Goal: Task Accomplishment & Management: Complete application form

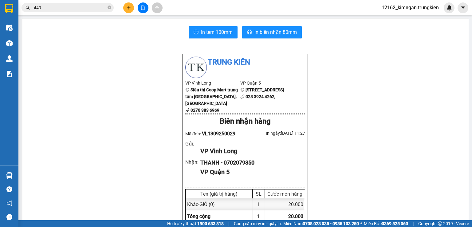
scroll to position [40, 0]
click at [129, 9] on icon "plus" at bounding box center [129, 8] width 4 height 4
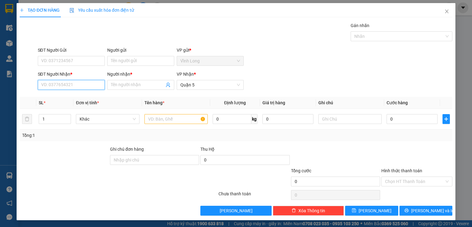
click at [79, 84] on input "SĐT Người Nhận *" at bounding box center [71, 85] width 67 height 10
type input "0939952907"
click at [65, 95] on div "0939952907 - sang" at bounding box center [70, 96] width 59 height 7
type input "sang"
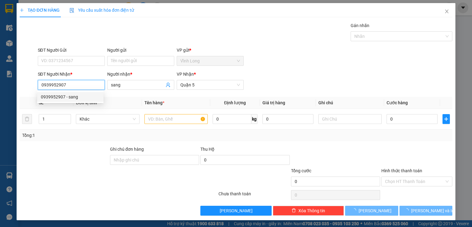
type input "30.000"
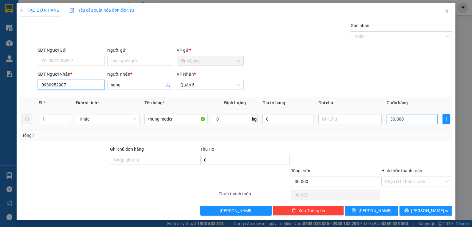
type input "0939952907"
click at [403, 116] on input "30.000" at bounding box center [411, 119] width 51 height 10
type input "4"
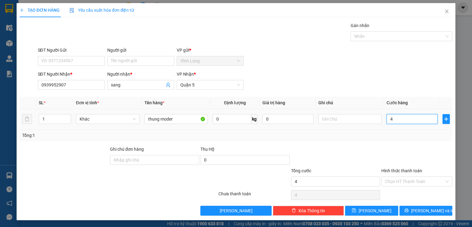
type input "40"
type input "40.000"
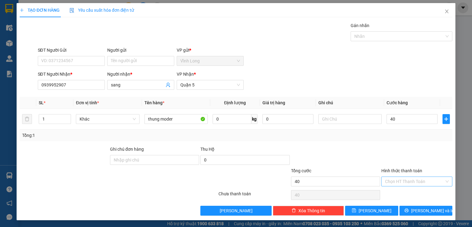
type input "40.000"
click at [405, 182] on input "Hình thức thanh toán" at bounding box center [414, 181] width 59 height 9
click at [407, 191] on div "Tại văn phòng" at bounding box center [412, 193] width 63 height 7
type input "0"
click at [425, 214] on button "[PERSON_NAME] và In" at bounding box center [425, 211] width 53 height 10
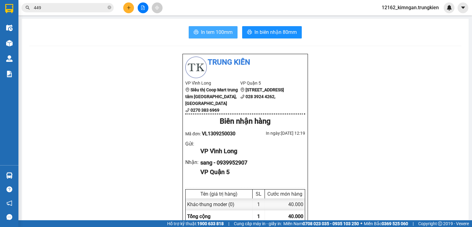
click at [196, 33] on icon "printer" at bounding box center [196, 31] width 5 height 5
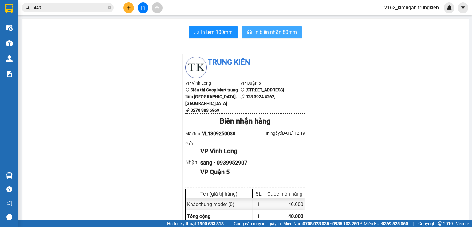
click at [292, 32] on span "In biên nhận 80mm" at bounding box center [275, 32] width 42 height 8
click at [129, 10] on button at bounding box center [128, 7] width 11 height 11
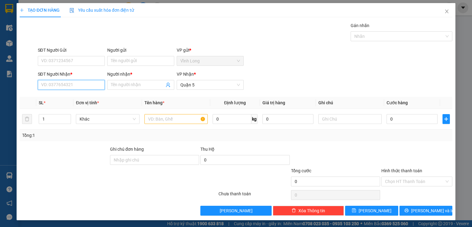
click at [70, 84] on input "SĐT Người Nhận *" at bounding box center [71, 85] width 67 height 10
click at [38, 84] on input "579" at bounding box center [71, 85] width 67 height 10
type input "0783779579"
click at [65, 95] on div "0783779579 - dung" at bounding box center [70, 96] width 59 height 7
type input "dung"
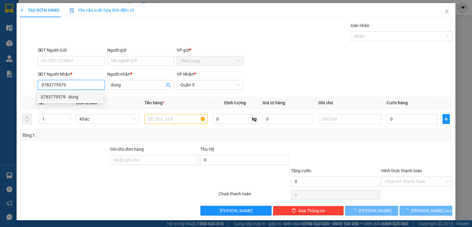
type input "30.000"
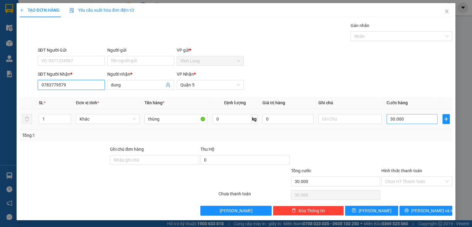
type input "0783779579"
click at [392, 118] on input "30.000" at bounding box center [411, 119] width 51 height 10
type input "4"
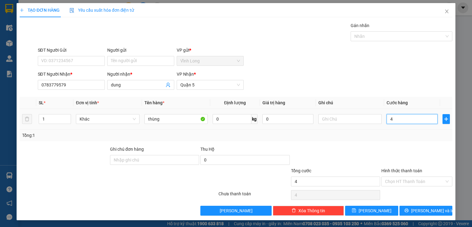
type input "40"
type input "40.000"
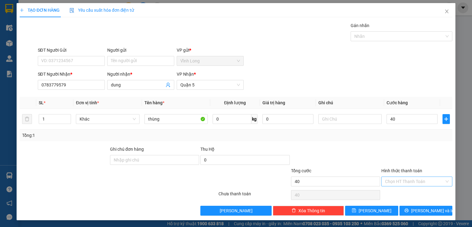
type input "40.000"
click at [411, 179] on input "Hình thức thanh toán" at bounding box center [414, 181] width 59 height 9
click at [401, 193] on div "Tại văn phòng" at bounding box center [412, 193] width 63 height 7
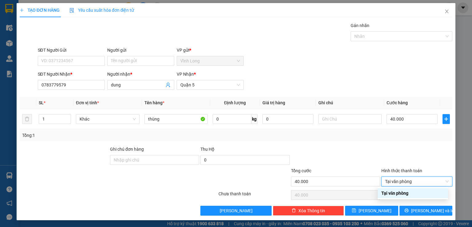
type input "0"
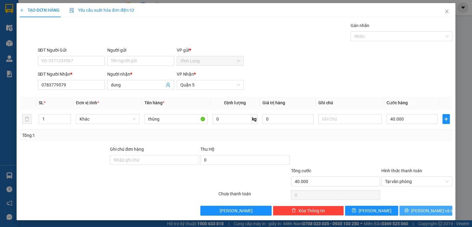
click at [427, 211] on span "[PERSON_NAME] và In" at bounding box center [432, 210] width 43 height 7
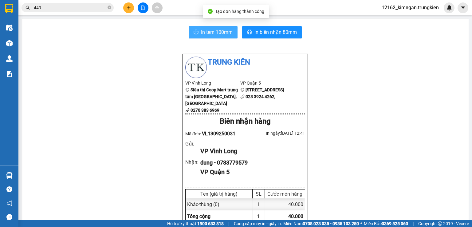
click at [217, 30] on span "In tem 100mm" at bounding box center [217, 32] width 32 height 8
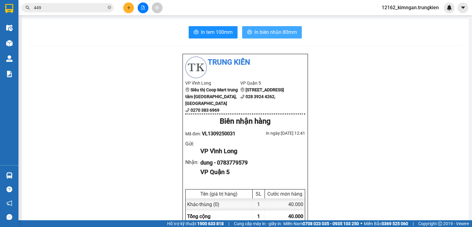
click at [260, 30] on span "In biên nhận 80mm" at bounding box center [275, 32] width 42 height 8
click at [124, 3] on div at bounding box center [143, 7] width 46 height 11
click at [129, 10] on button at bounding box center [128, 7] width 11 height 11
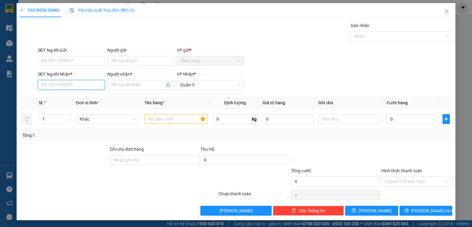
click at [87, 84] on input "SĐT Người Nhận *" at bounding box center [71, 85] width 67 height 10
drag, startPoint x: 65, startPoint y: 84, endPoint x: 59, endPoint y: 84, distance: 6.5
click at [59, 84] on input "0827476847" at bounding box center [71, 85] width 67 height 10
type input "0827476897"
click at [73, 94] on div "0827476897 - THUAN" at bounding box center [70, 96] width 59 height 7
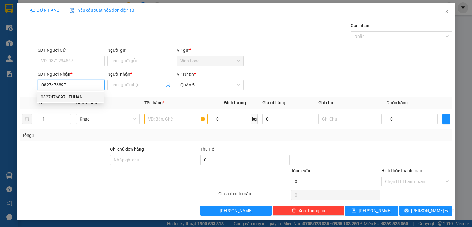
type input "THUAN"
type input "30.000"
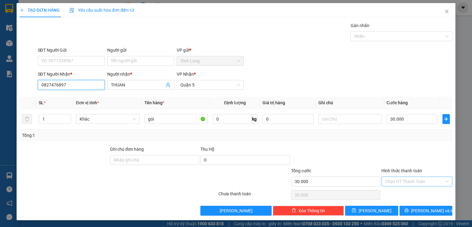
type input "0827476897"
click at [412, 178] on input "Hình thức thanh toán" at bounding box center [414, 181] width 59 height 9
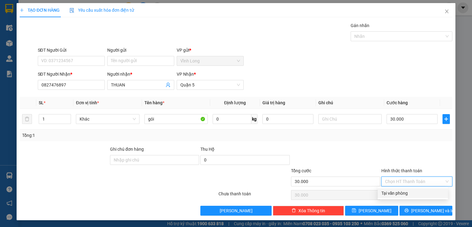
click at [404, 191] on div "Tại văn phòng" at bounding box center [412, 193] width 63 height 7
type input "0"
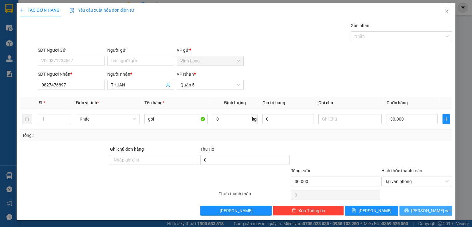
click at [402, 210] on button "[PERSON_NAME] và In" at bounding box center [425, 211] width 53 height 10
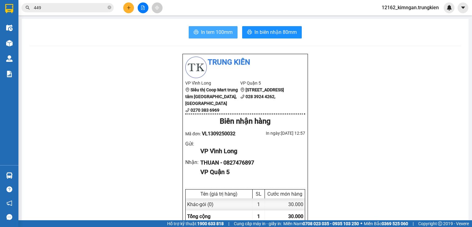
click at [225, 38] on button "In tem 100mm" at bounding box center [213, 32] width 49 height 12
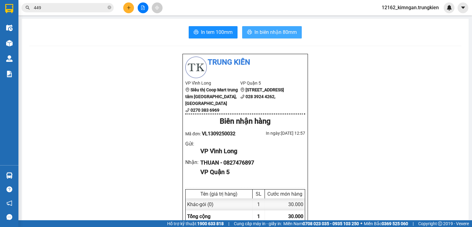
click at [247, 34] on icon "printer" at bounding box center [249, 31] width 5 height 5
click at [127, 8] on icon "plus" at bounding box center [129, 8] width 4 height 4
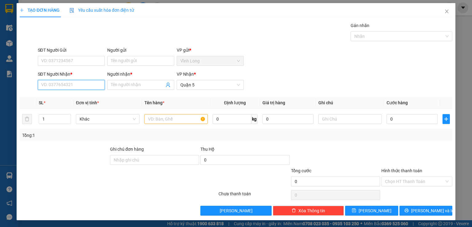
click at [60, 85] on input "SĐT Người Nhận *" at bounding box center [71, 85] width 67 height 10
click at [59, 98] on div "0775880925 - nhi" at bounding box center [70, 96] width 59 height 7
type input "0775880925"
type input "nhi"
type input "40.000"
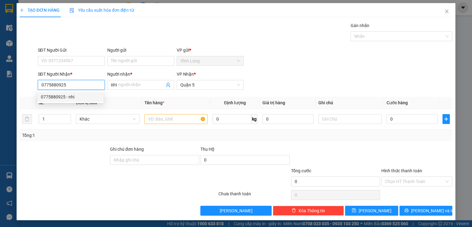
type input "40.000"
type input "0775880925"
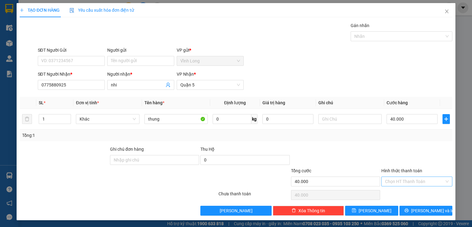
click at [397, 180] on input "Hình thức thanh toán" at bounding box center [414, 181] width 59 height 9
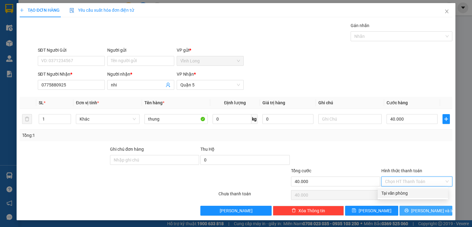
drag, startPoint x: 396, startPoint y: 195, endPoint x: 402, endPoint y: 208, distance: 14.6
click at [396, 194] on div "Tại văn phòng" at bounding box center [412, 193] width 63 height 7
type input "0"
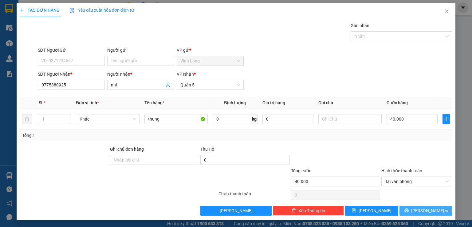
click at [402, 209] on button "[PERSON_NAME] và In" at bounding box center [425, 211] width 53 height 10
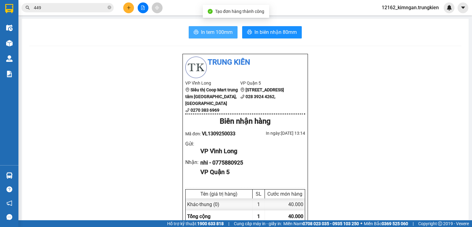
click at [223, 34] on span "In tem 100mm" at bounding box center [217, 32] width 32 height 8
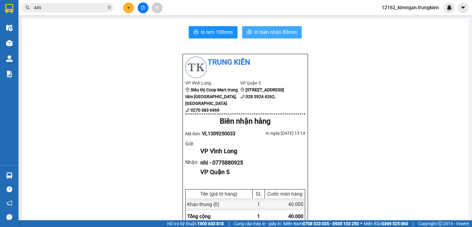
click at [261, 26] on button "In biên nhận 80mm" at bounding box center [272, 32] width 60 height 12
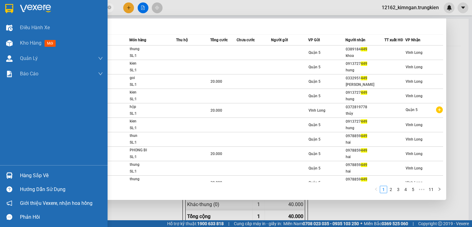
drag, startPoint x: 73, startPoint y: 8, endPoint x: 10, endPoint y: 1, distance: 63.1
click at [10, 1] on section "Kết quả tìm kiếm ( 102 ) Bộ lọc Mã ĐH Trạng thái Món hàng Thu hộ Tổng cước Chưa…" at bounding box center [236, 113] width 472 height 227
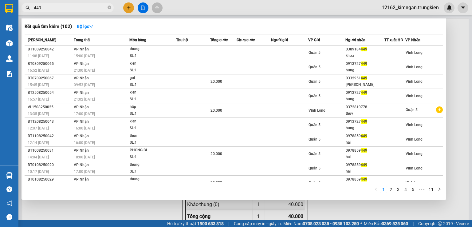
click at [45, 7] on input "449" at bounding box center [70, 7] width 73 height 7
type input "4"
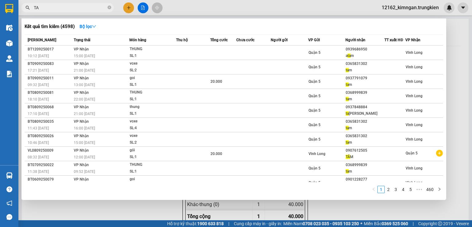
type input "T"
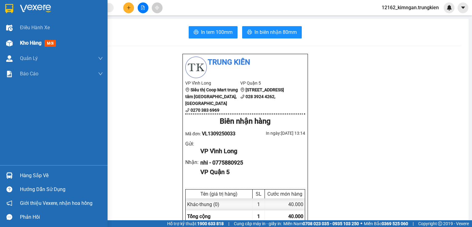
click at [27, 42] on span "Kho hàng" at bounding box center [31, 43] width 22 height 6
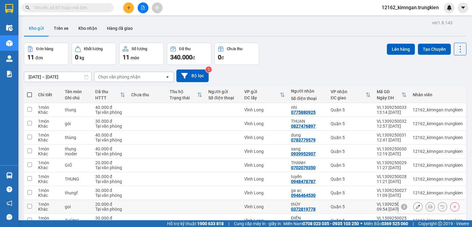
scroll to position [45, 0]
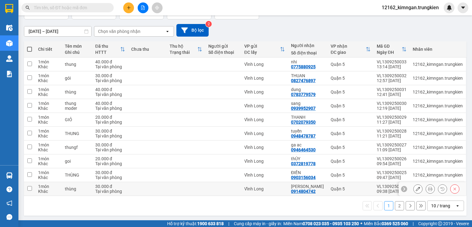
click at [268, 186] on div "Vĩnh Long" at bounding box center [264, 188] width 41 height 5
checkbox input "true"
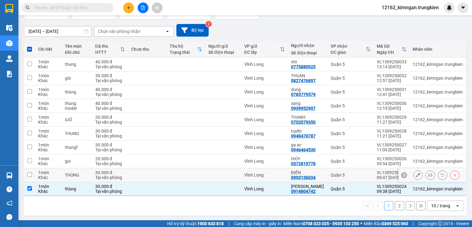
click at [274, 173] on div "Vĩnh Long" at bounding box center [264, 174] width 41 height 5
checkbox input "true"
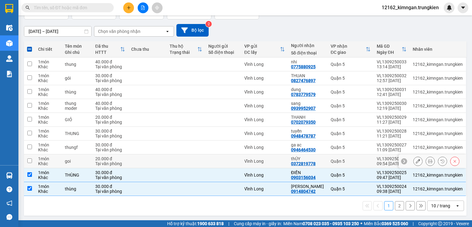
click at [281, 154] on td "Vĩnh Long" at bounding box center [264, 161] width 47 height 14
checkbox input "true"
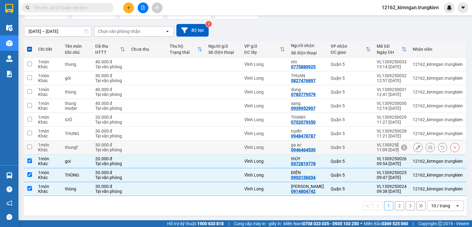
click at [284, 141] on td "Vĩnh Long" at bounding box center [264, 147] width 47 height 14
checkbox input "true"
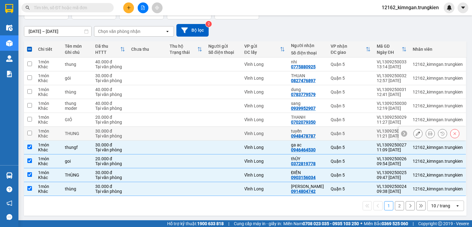
click at [285, 132] on div "Vĩnh Long" at bounding box center [264, 133] width 41 height 5
checkbox input "true"
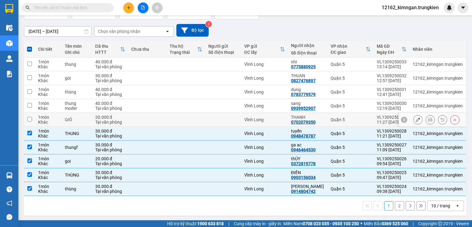
click at [298, 117] on div "THANH" at bounding box center [307, 117] width 33 height 5
checkbox input "true"
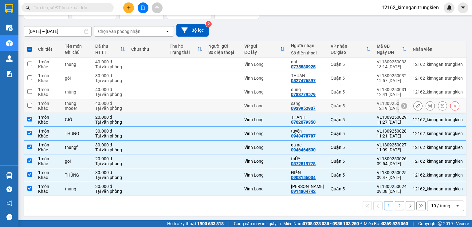
click at [285, 104] on div "Vĩnh Long" at bounding box center [264, 105] width 41 height 5
checkbox input "true"
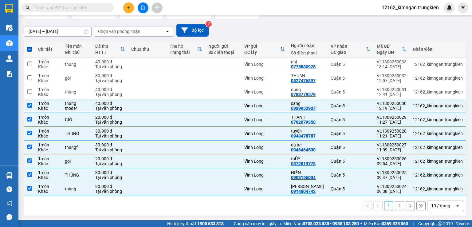
scroll to position [0, 0]
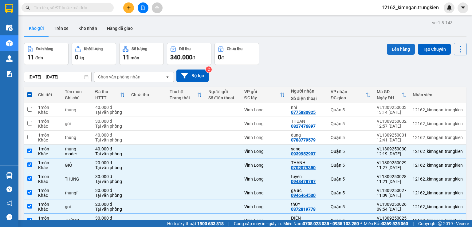
click at [392, 49] on button "Lên hàng" at bounding box center [401, 49] width 28 height 11
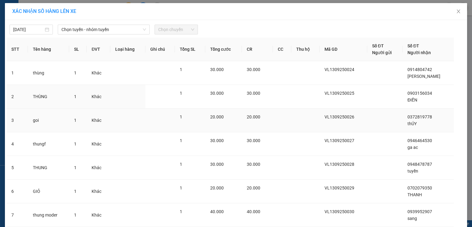
scroll to position [44, 0]
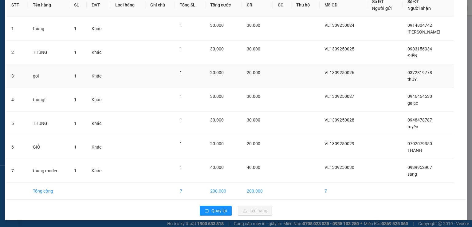
drag, startPoint x: 221, startPoint y: 68, endPoint x: 214, endPoint y: 78, distance: 12.4
drag, startPoint x: 214, startPoint y: 78, endPoint x: 213, endPoint y: 104, distance: 26.5
drag, startPoint x: 213, startPoint y: 104, endPoint x: 331, endPoint y: 211, distance: 159.2
click at [331, 211] on div "Quay lại Lên hàng" at bounding box center [235, 210] width 459 height 16
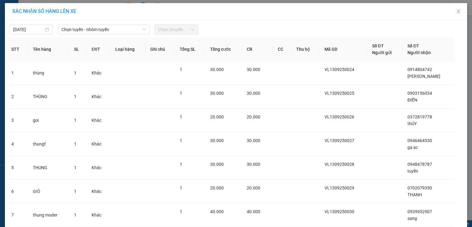
click at [173, 28] on span "Chọn chuyến" at bounding box center [176, 29] width 36 height 9
click at [116, 28] on span "Chọn tuyến - nhóm tuyến" at bounding box center [103, 29] width 84 height 9
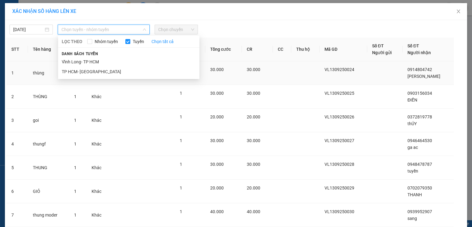
click at [77, 62] on li "Vĩnh Long- TP HCM" at bounding box center [128, 62] width 141 height 10
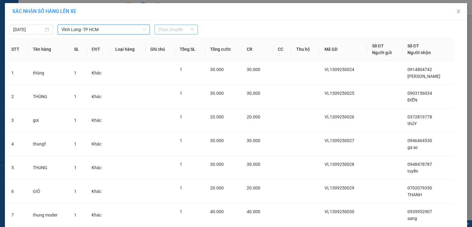
click at [169, 30] on span "Chọn chuyến" at bounding box center [176, 29] width 36 height 9
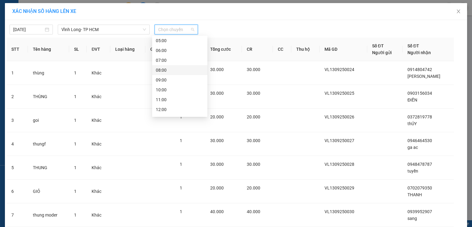
scroll to position [61, 0]
click at [166, 88] on div "13:00" at bounding box center [180, 88] width 48 height 7
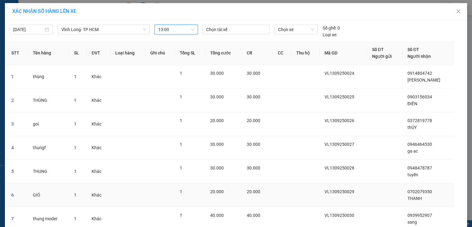
scroll to position [48, 0]
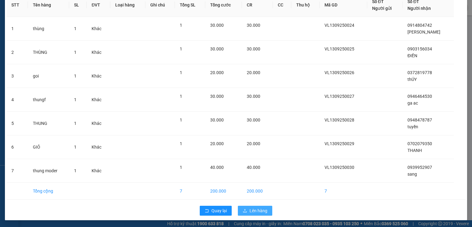
click at [264, 208] on span "Lên hàng" at bounding box center [258, 210] width 18 height 7
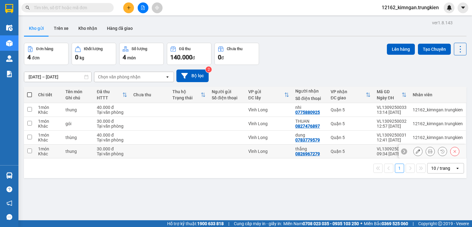
click at [275, 154] on td "Vĩnh Long" at bounding box center [268, 151] width 47 height 14
checkbox input "true"
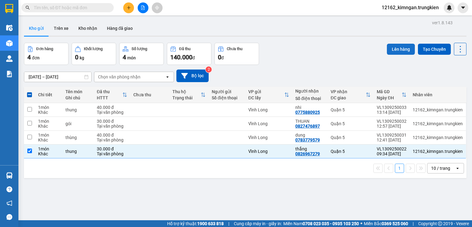
click at [392, 50] on button "Lên hàng" at bounding box center [401, 49] width 28 height 11
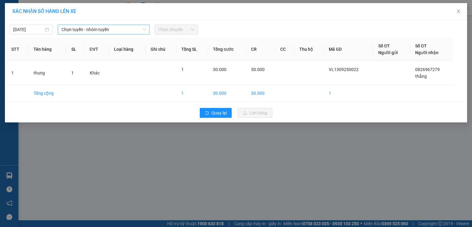
click at [61, 26] on div "Chọn tuyến - nhóm tuyến" at bounding box center [104, 30] width 92 height 10
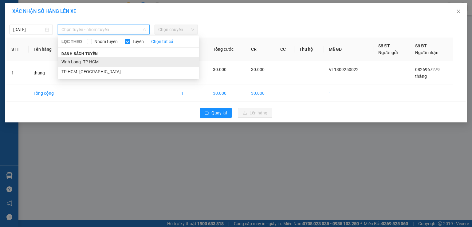
click at [74, 61] on li "Vĩnh Long- TP HCM" at bounding box center [128, 62] width 141 height 10
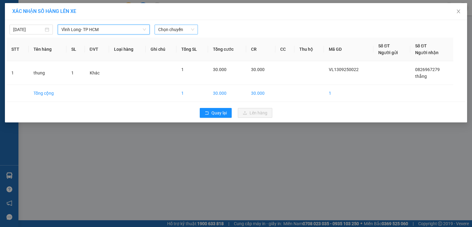
click at [170, 31] on span "Chọn chuyến" at bounding box center [176, 29] width 36 height 9
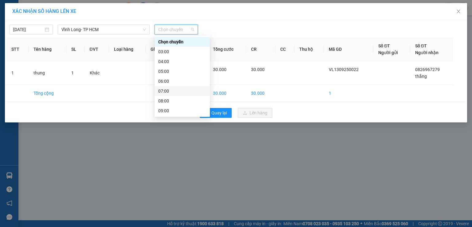
scroll to position [61, 0]
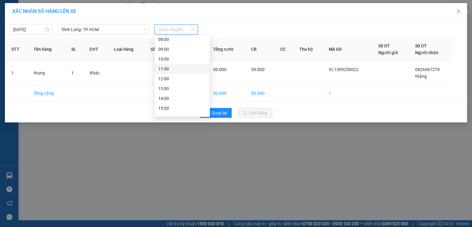
click at [166, 67] on div "11:00" at bounding box center [182, 68] width 48 height 7
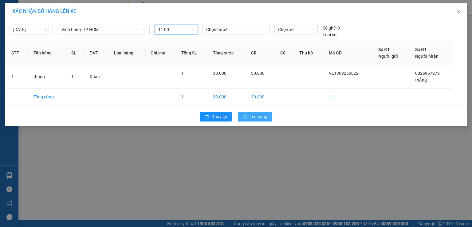
click at [242, 116] on button "Lên hàng" at bounding box center [255, 117] width 34 height 10
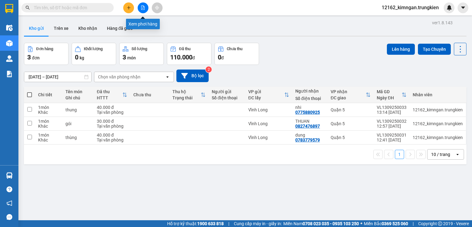
click at [147, 6] on button at bounding box center [143, 7] width 11 height 11
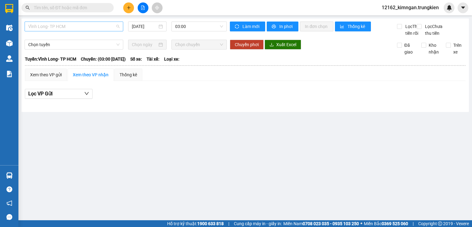
click at [70, 27] on span "Vĩnh Long- TP HCM" at bounding box center [73, 26] width 91 height 9
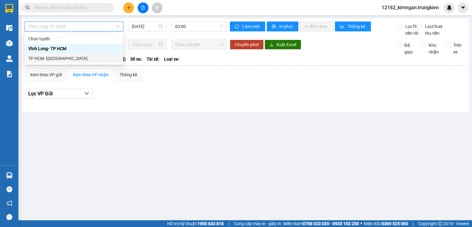
click at [63, 58] on div "TP HCM- [GEOGRAPHIC_DATA]" at bounding box center [73, 58] width 91 height 7
type input "[DATE]"
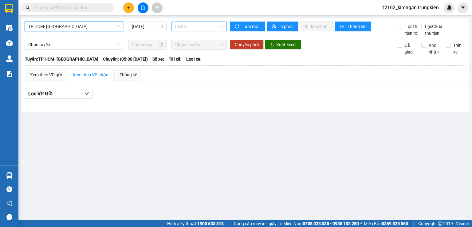
click at [187, 24] on span "05:00" at bounding box center [199, 26] width 48 height 9
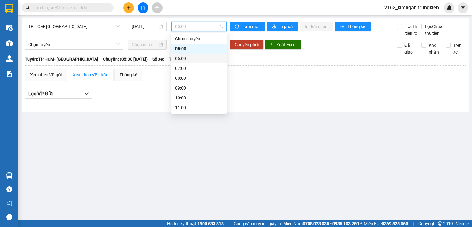
click at [179, 59] on div "06:00" at bounding box center [199, 58] width 48 height 7
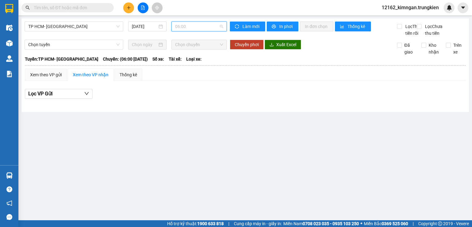
click at [180, 27] on span "06:00" at bounding box center [199, 26] width 48 height 9
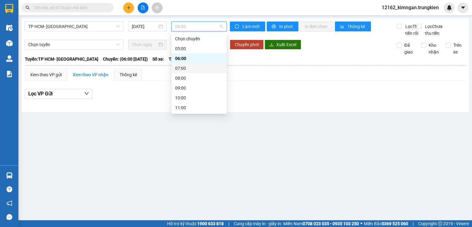
click at [189, 72] on div "07:00" at bounding box center [198, 68] width 55 height 10
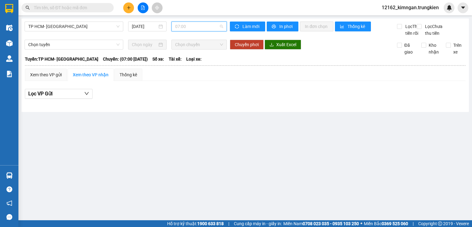
click at [179, 25] on span "07:00" at bounding box center [199, 26] width 48 height 9
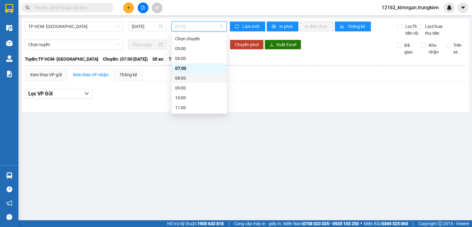
click at [192, 80] on div "08:00" at bounding box center [199, 78] width 48 height 7
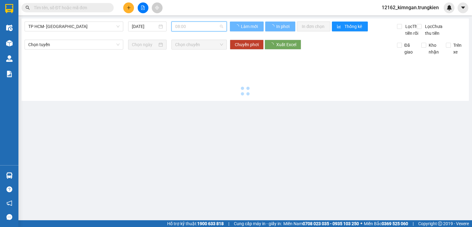
click at [190, 25] on span "08:00" at bounding box center [199, 26] width 48 height 9
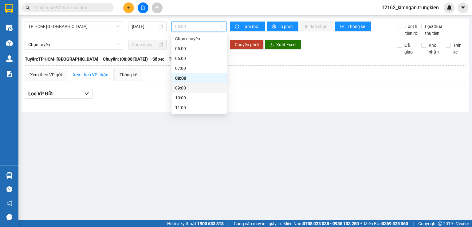
click at [193, 89] on div "09:00" at bounding box center [199, 87] width 48 height 7
click at [191, 29] on span "09:00" at bounding box center [199, 26] width 48 height 9
click at [189, 102] on div "10:00" at bounding box center [198, 98] width 55 height 10
click at [180, 31] on span "10:00" at bounding box center [199, 26] width 48 height 9
click at [186, 107] on div "11:00" at bounding box center [199, 107] width 48 height 7
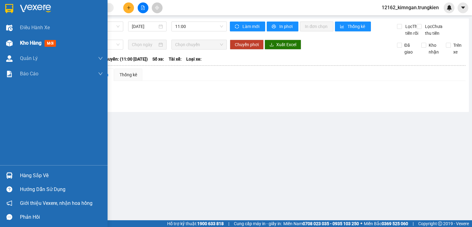
click at [38, 42] on span "Kho hàng" at bounding box center [31, 43] width 22 height 6
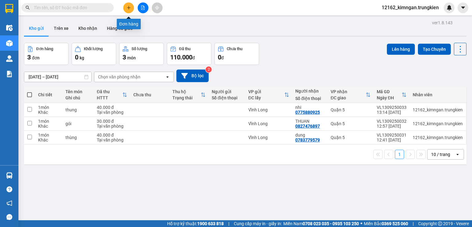
click at [127, 8] on icon "plus" at bounding box center [129, 8] width 4 height 4
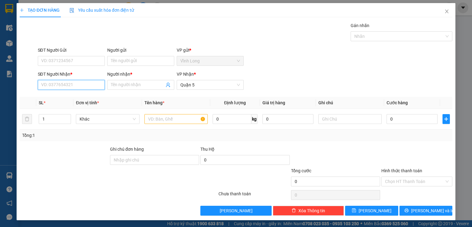
drag, startPoint x: 64, startPoint y: 84, endPoint x: 63, endPoint y: 78, distance: 6.5
click at [64, 84] on input "SĐT Người Nhận *" at bounding box center [71, 85] width 67 height 10
type input "0983939616"
click at [50, 100] on div "0983939616 - uyen" at bounding box center [70, 96] width 59 height 7
type input "uyen"
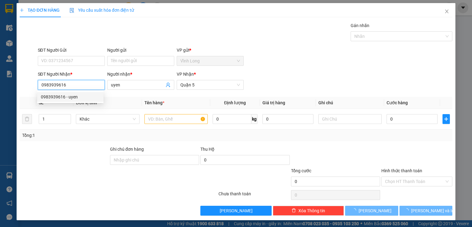
type input "30.000"
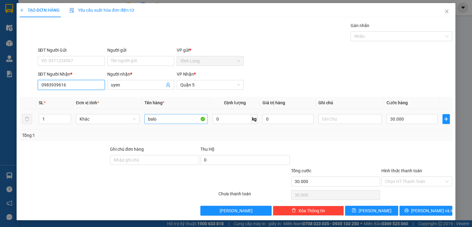
type input "0983939616"
drag, startPoint x: 156, startPoint y: 121, endPoint x: 123, endPoint y: 117, distance: 33.4
click at [126, 118] on tr "1 Khác balo 0 kg 0 30.000" at bounding box center [236, 119] width 433 height 21
type input "GÓI"
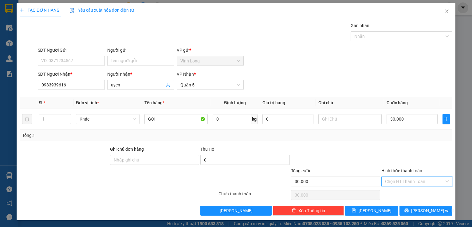
click at [423, 178] on input "Hình thức thanh toán" at bounding box center [414, 181] width 59 height 9
click at [411, 191] on div "Tại văn phòng" at bounding box center [412, 193] width 63 height 7
type input "0"
click at [399, 208] on button "[PERSON_NAME] và In" at bounding box center [425, 211] width 53 height 10
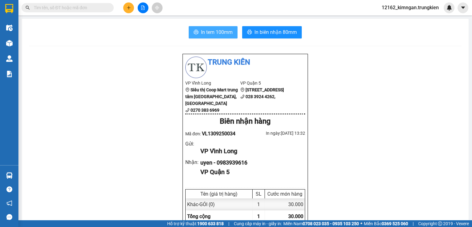
click at [198, 31] on button "In tem 100mm" at bounding box center [213, 32] width 49 height 12
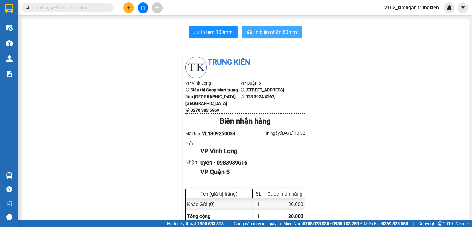
click at [277, 31] on span "In biên nhận 80mm" at bounding box center [275, 32] width 42 height 8
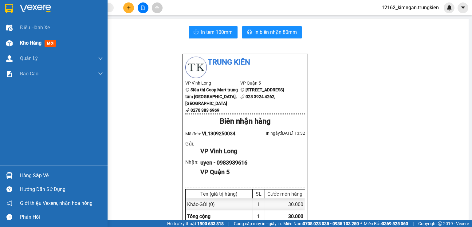
click at [25, 45] on span "Kho hàng" at bounding box center [31, 43] width 22 height 6
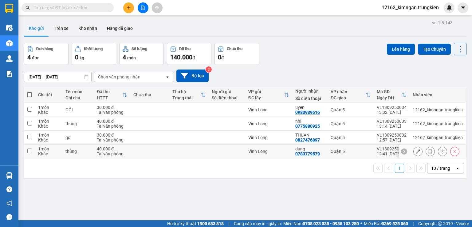
click at [220, 149] on div at bounding box center [227, 151] width 30 height 5
checkbox input "true"
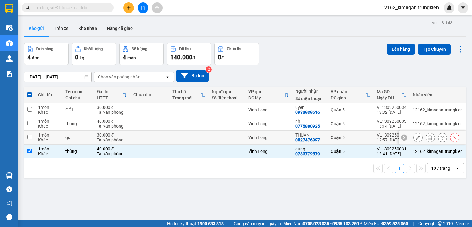
click at [219, 135] on div at bounding box center [227, 137] width 30 height 5
checkbox input "true"
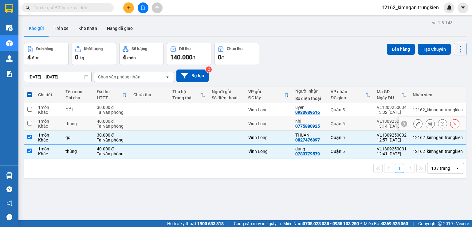
click at [220, 124] on div at bounding box center [227, 123] width 30 height 5
checkbox input "true"
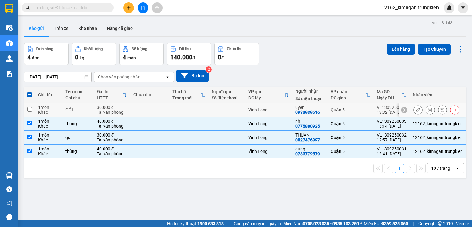
click at [227, 110] on div at bounding box center [227, 109] width 30 height 5
checkbox input "true"
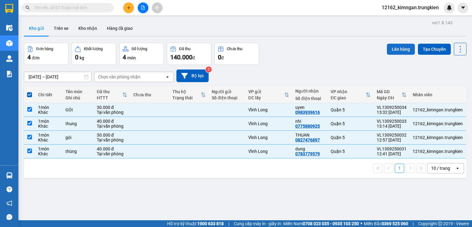
click at [393, 47] on button "Lên hàng" at bounding box center [401, 49] width 28 height 11
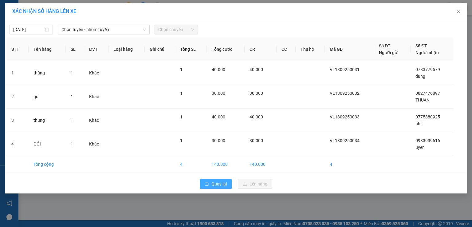
click at [214, 181] on span "Quay lại" at bounding box center [218, 183] width 15 height 7
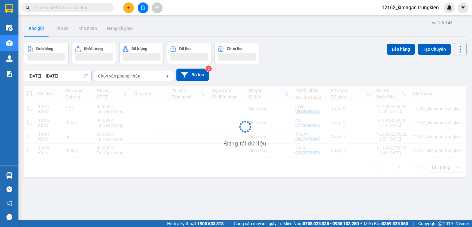
click at [128, 10] on button at bounding box center [128, 7] width 11 height 11
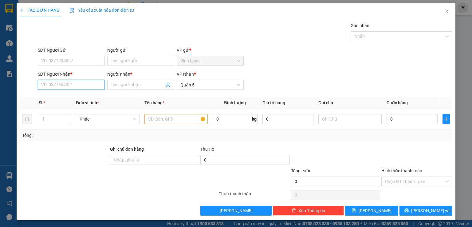
click at [57, 87] on input "SĐT Người Nhận *" at bounding box center [71, 85] width 67 height 10
type input "0931576363"
click at [149, 87] on input "Người nhận *" at bounding box center [137, 84] width 53 height 7
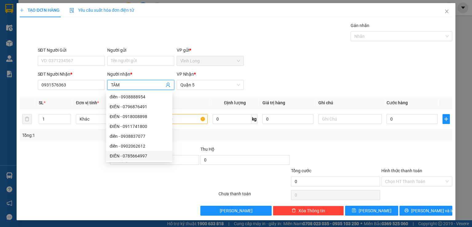
type input "TÂM"
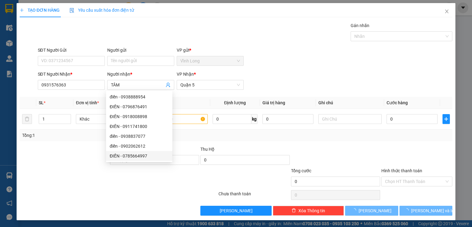
click at [73, 177] on div at bounding box center [82, 178] width 127 height 22
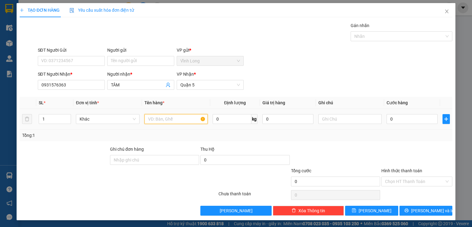
click at [167, 120] on input "text" at bounding box center [175, 119] width 63 height 10
type input "THUNG"
click at [419, 117] on input "0" at bounding box center [411, 119] width 51 height 10
type input "4"
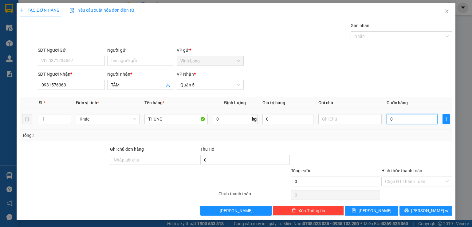
type input "4"
type input "40"
type input "40.000"
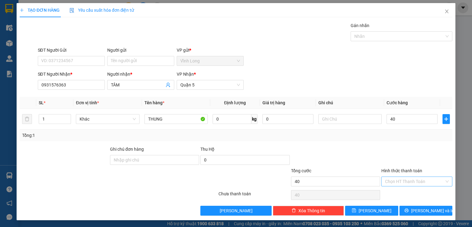
type input "40.000"
click at [422, 178] on input "Hình thức thanh toán" at bounding box center [414, 181] width 59 height 9
click at [407, 193] on div "Tại văn phòng" at bounding box center [412, 193] width 63 height 7
type input "0"
click at [409, 211] on icon "printer" at bounding box center [406, 210] width 4 height 4
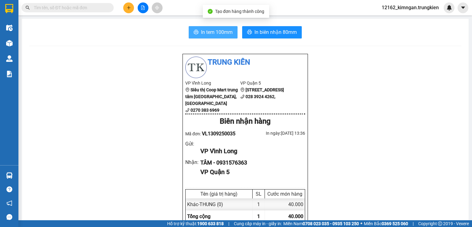
click at [218, 30] on span "In tem 100mm" at bounding box center [217, 32] width 32 height 8
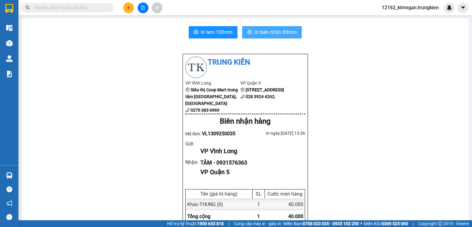
click at [277, 32] on span "In biên nhận 80mm" at bounding box center [275, 32] width 42 height 8
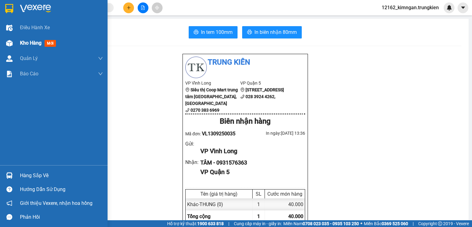
click at [30, 43] on span "Kho hàng" at bounding box center [31, 43] width 22 height 6
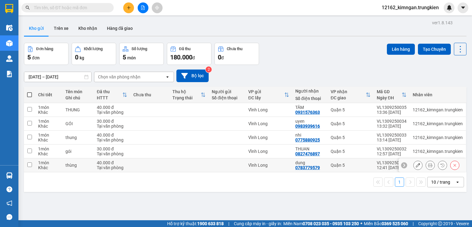
click at [232, 160] on td at bounding box center [227, 165] width 37 height 14
checkbox input "true"
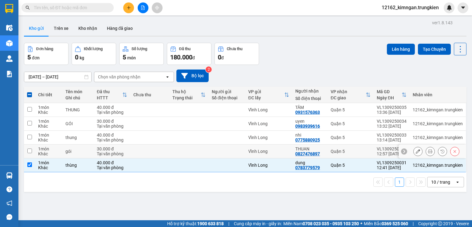
click at [228, 149] on div at bounding box center [227, 151] width 30 height 5
checkbox input "true"
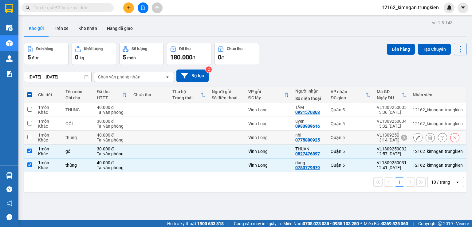
click at [226, 137] on div at bounding box center [227, 137] width 30 height 5
checkbox input "true"
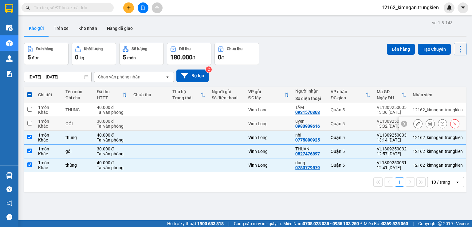
click at [226, 122] on div at bounding box center [227, 123] width 30 height 5
checkbox input "true"
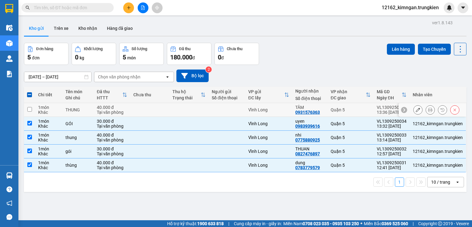
click at [230, 110] on div at bounding box center [227, 109] width 30 height 5
checkbox input "true"
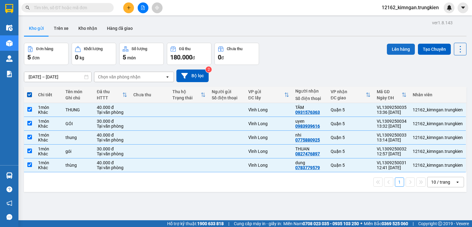
click at [399, 51] on button "Lên hàng" at bounding box center [401, 49] width 28 height 11
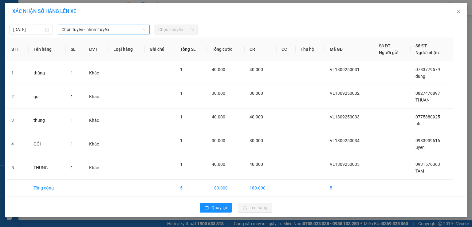
click at [82, 28] on span "Chọn tuyến - nhóm tuyến" at bounding box center [103, 29] width 84 height 9
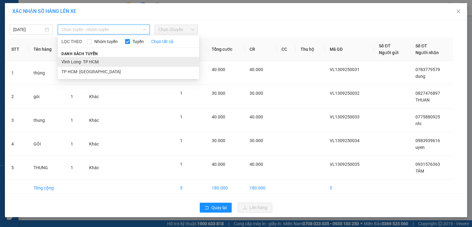
click at [73, 60] on li "Vĩnh Long- TP HCM" at bounding box center [128, 62] width 141 height 10
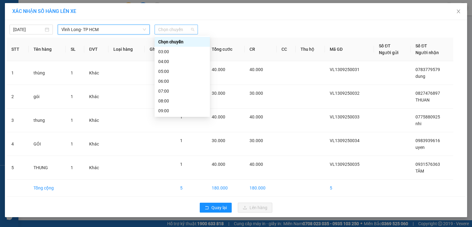
click at [182, 31] on span "Chọn chuyến" at bounding box center [176, 29] width 36 height 9
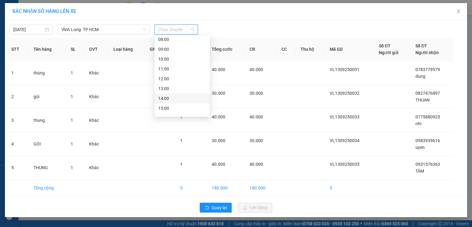
click at [171, 96] on div "14:00" at bounding box center [182, 98] width 48 height 7
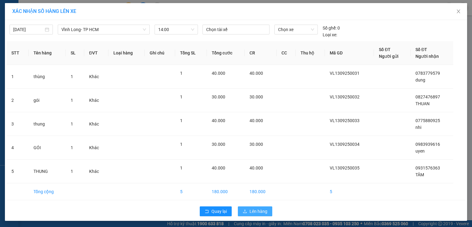
click at [247, 209] on button "Lên hàng" at bounding box center [255, 211] width 34 height 10
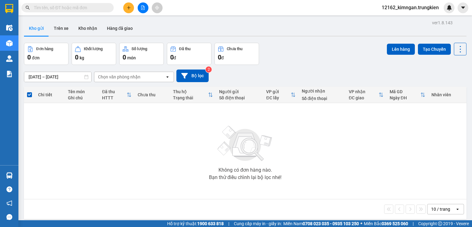
click at [124, 10] on button at bounding box center [128, 7] width 11 height 11
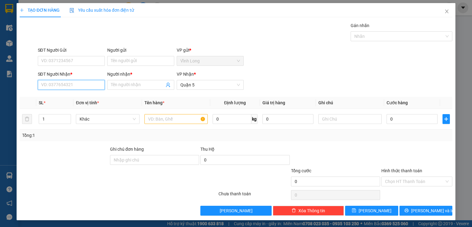
click at [54, 88] on input "SĐT Người Nhận *" at bounding box center [71, 85] width 67 height 10
click at [70, 85] on input "0903683" at bounding box center [71, 85] width 67 height 10
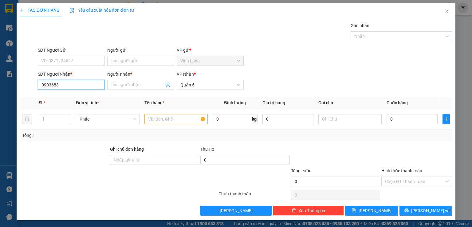
click at [71, 84] on input "0903683" at bounding box center [71, 85] width 67 height 10
click at [81, 95] on div "0903683459 - chú hai" at bounding box center [70, 96] width 59 height 7
type input "0903683459"
type input "chú hai"
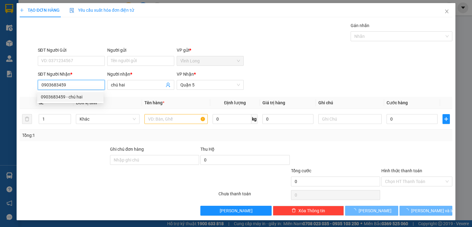
type input "20.000"
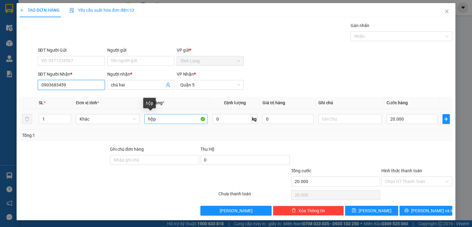
type input "0903683459"
click at [157, 117] on input "hộp" at bounding box center [175, 119] width 63 height 10
type input "THUNG"
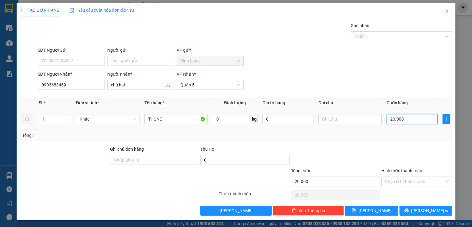
click at [425, 120] on input "20.000" at bounding box center [411, 119] width 51 height 10
type input "4"
type input "40"
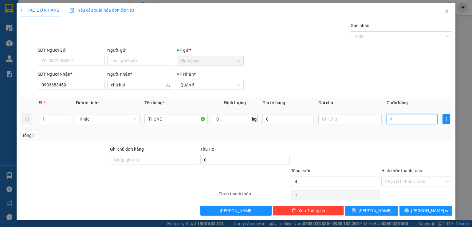
type input "40"
type input "40.000"
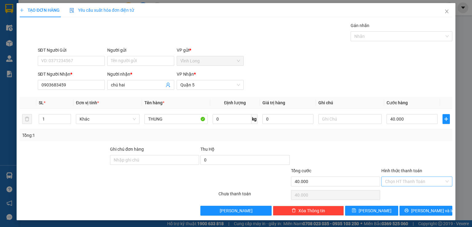
click at [411, 183] on input "Hình thức thanh toán" at bounding box center [414, 181] width 59 height 9
click at [413, 194] on div "Tại văn phòng" at bounding box center [412, 193] width 63 height 7
type input "0"
click at [417, 215] on div "TẠO ĐƠN HÀNG Yêu cầu xuất hóa đơn điện tử Transit Pickup Surcharge Ids Transit …" at bounding box center [236, 111] width 439 height 217
click at [418, 212] on span "[PERSON_NAME] và In" at bounding box center [432, 210] width 43 height 7
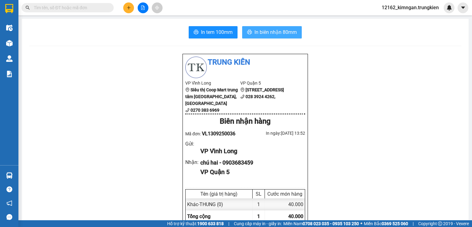
click at [286, 35] on span "In biên nhận 80mm" at bounding box center [275, 32] width 42 height 8
click at [271, 36] on button "In biên nhận 80mm" at bounding box center [272, 32] width 60 height 12
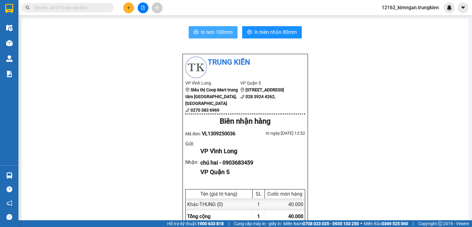
click at [221, 36] on span "In tem 100mm" at bounding box center [217, 32] width 32 height 8
click at [87, 8] on input "text" at bounding box center [70, 7] width 73 height 7
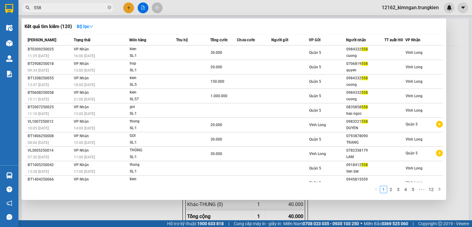
type input "558"
click at [130, 9] on div at bounding box center [236, 113] width 472 height 227
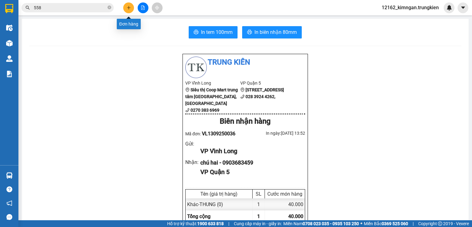
click at [130, 10] on button at bounding box center [128, 7] width 11 height 11
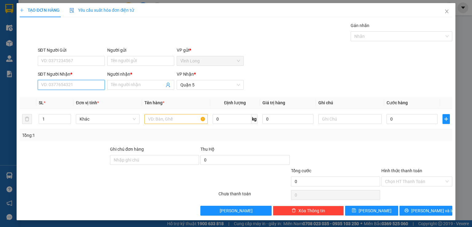
click at [85, 84] on input "SĐT Người Nhận *" at bounding box center [71, 85] width 67 height 10
type input "0906232116"
click at [138, 84] on input "Người nhận *" at bounding box center [137, 84] width 53 height 7
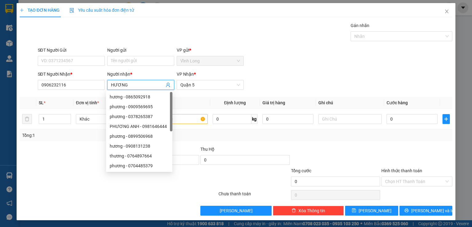
type input "HƯƠNG"
click at [52, 165] on div at bounding box center [64, 157] width 90 height 22
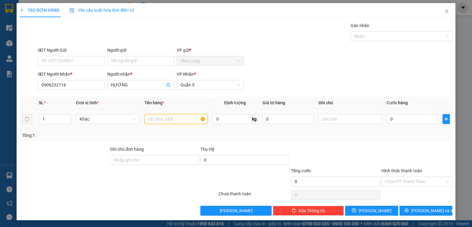
click at [184, 119] on input "text" at bounding box center [175, 119] width 63 height 10
type input "GÓI"
click at [403, 120] on input "0" at bounding box center [411, 119] width 51 height 10
type input "3"
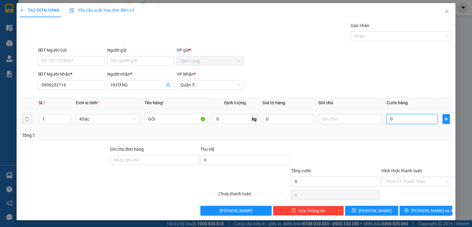
type input "3"
type input "30"
type input "30.000"
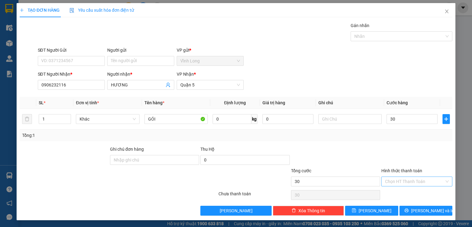
type input "30.000"
click at [436, 181] on input "Hình thức thanh toán" at bounding box center [414, 181] width 59 height 9
click at [425, 195] on div "Tại văn phòng" at bounding box center [412, 193] width 63 height 7
type input "0"
click at [430, 209] on span "[PERSON_NAME] và In" at bounding box center [432, 210] width 43 height 7
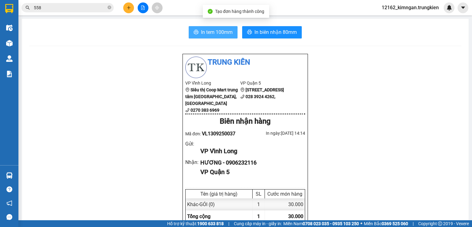
click at [226, 32] on span "In tem 100mm" at bounding box center [217, 32] width 32 height 8
drag, startPoint x: 472, startPoint y: 15, endPoint x: 143, endPoint y: 87, distance: 336.2
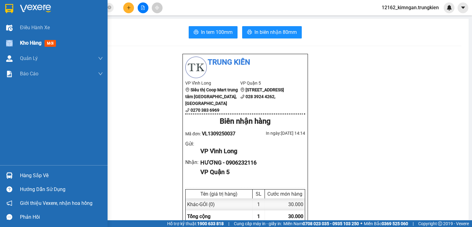
click at [20, 43] on div "Kho hàng mới" at bounding box center [54, 42] width 108 height 15
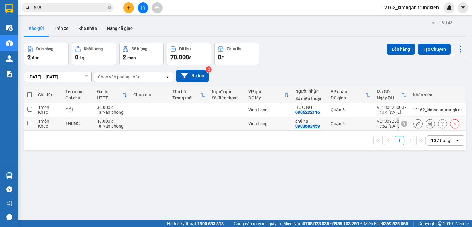
drag, startPoint x: 183, startPoint y: 122, endPoint x: 184, endPoint y: 116, distance: 5.6
click at [183, 121] on td at bounding box center [188, 124] width 39 height 14
checkbox input "true"
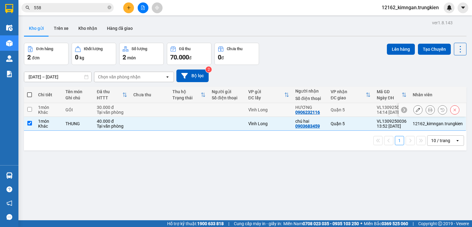
click at [186, 110] on td at bounding box center [188, 110] width 39 height 14
checkbox input "true"
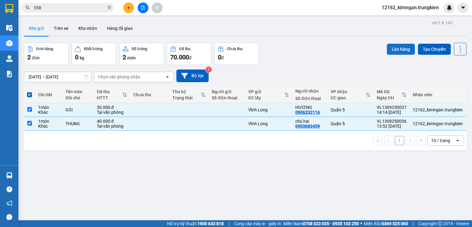
click at [392, 47] on button "Lên hàng" at bounding box center [401, 49] width 28 height 11
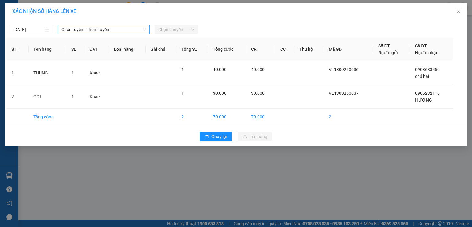
click at [117, 32] on span "Chọn tuyến - nhóm tuyến" at bounding box center [103, 29] width 84 height 9
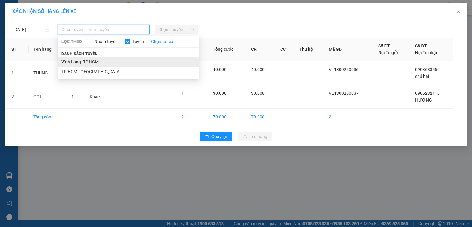
click at [87, 62] on li "Vĩnh Long- TP HCM" at bounding box center [128, 62] width 141 height 10
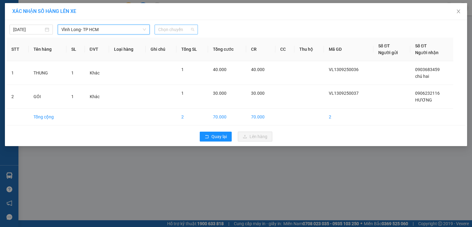
click at [171, 28] on span "Chọn chuyến" at bounding box center [176, 29] width 36 height 9
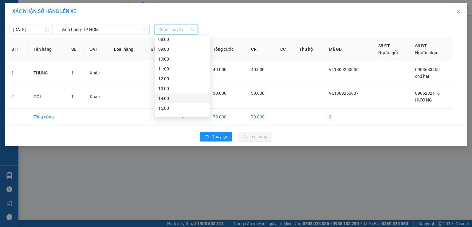
scroll to position [79, 0]
click at [171, 99] on div "16:00" at bounding box center [182, 100] width 48 height 7
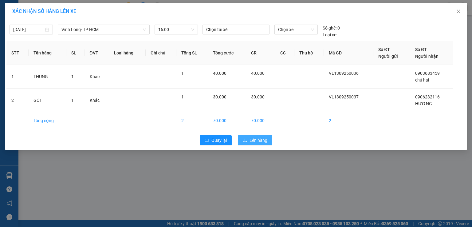
click at [252, 139] on span "Lên hàng" at bounding box center [258, 140] width 18 height 7
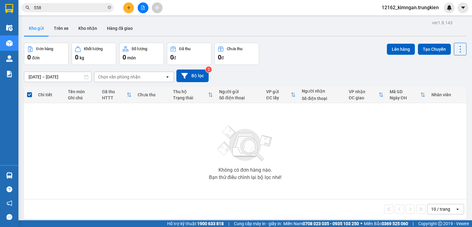
click at [127, 6] on icon "plus" at bounding box center [129, 8] width 4 height 4
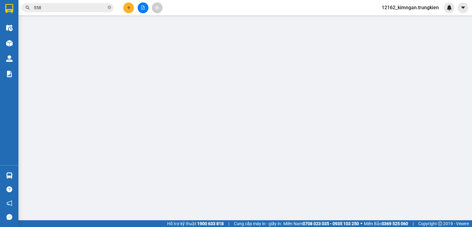
click at [130, 10] on div "TẠO ĐƠN HÀNG Yêu cầu xuất hóa đơn điện tử Transit Pickup Surcharge Ids Transit …" at bounding box center [236, 109] width 433 height 212
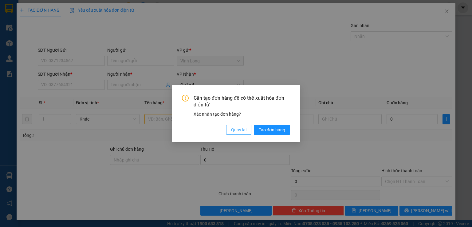
click at [235, 128] on span "Quay lại" at bounding box center [238, 129] width 15 height 7
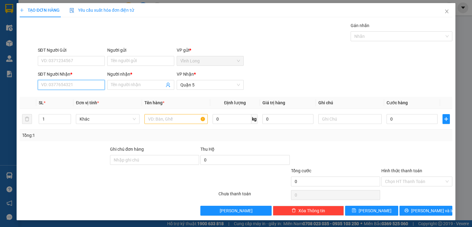
click at [80, 87] on input "SĐT Người Nhận *" at bounding box center [71, 85] width 67 height 10
click at [76, 96] on div "0767247400 - phương" at bounding box center [70, 96] width 59 height 7
type input "0767247400"
type input "phương"
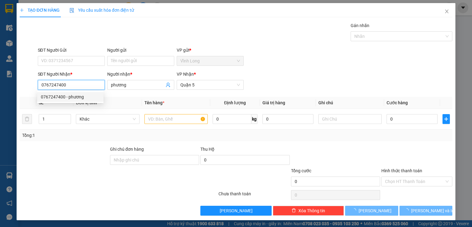
type input "30.000"
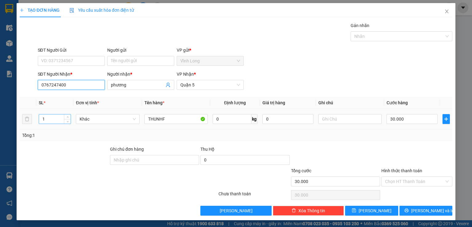
type input "0767247400"
drag, startPoint x: 46, startPoint y: 120, endPoint x: 6, endPoint y: 127, distance: 40.8
click at [6, 127] on div "TẠO ĐƠN HÀNG Yêu cầu xuất hóa đơn điện tử Transit Pickup Surcharge Ids Transit …" at bounding box center [236, 113] width 472 height 227
type input "2"
click at [391, 121] on input "30.000" at bounding box center [411, 119] width 51 height 10
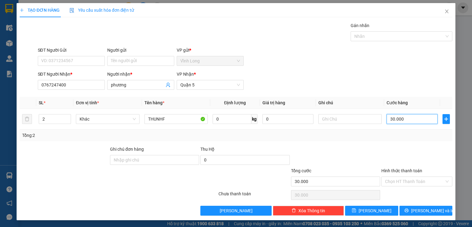
type input "6"
type input "60"
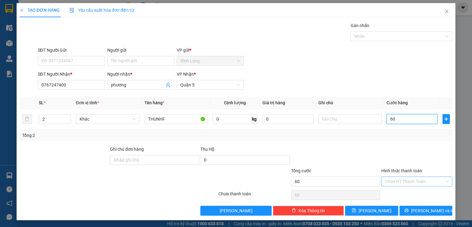
type input "60"
type input "60.000"
click at [409, 181] on input "Hình thức thanh toán" at bounding box center [414, 181] width 59 height 9
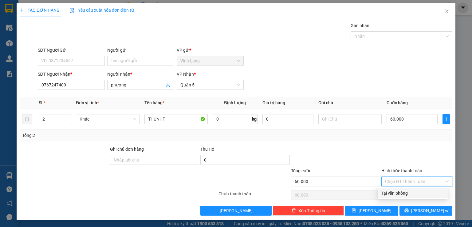
click at [397, 194] on div "Tại văn phòng" at bounding box center [412, 193] width 63 height 7
type input "0"
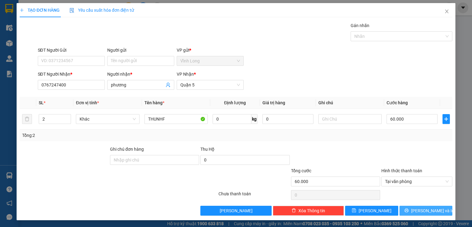
click at [425, 212] on span "[PERSON_NAME] và In" at bounding box center [432, 210] width 43 height 7
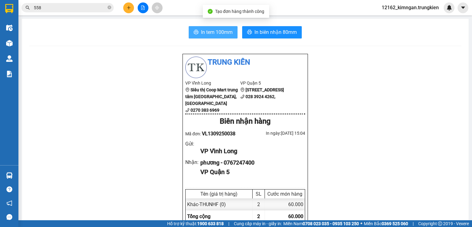
click at [202, 33] on span "In tem 100mm" at bounding box center [217, 32] width 32 height 8
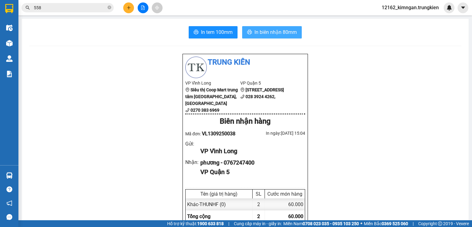
click at [278, 32] on span "In biên nhận 80mm" at bounding box center [275, 32] width 42 height 8
click at [126, 8] on button at bounding box center [128, 7] width 11 height 11
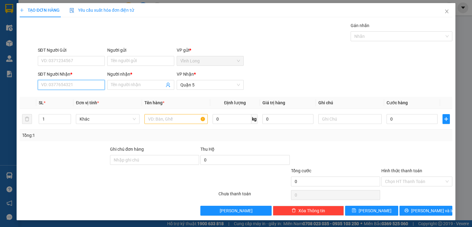
click at [69, 83] on input "SĐT Người Nhận *" at bounding box center [71, 85] width 67 height 10
click at [83, 88] on input "SĐT Người Nhận *" at bounding box center [71, 85] width 67 height 10
click at [68, 96] on div "0918089900 - thao" at bounding box center [70, 96] width 59 height 7
type input "0918089900"
type input "thao"
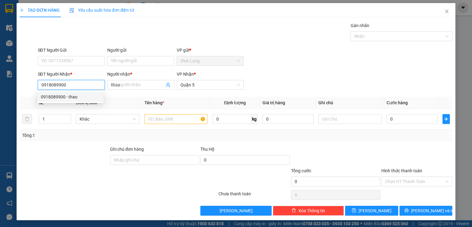
type input "20.000"
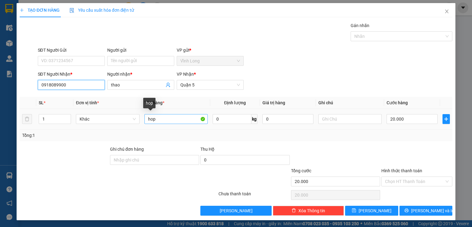
type input "0918089900"
drag, startPoint x: 166, startPoint y: 116, endPoint x: 126, endPoint y: 120, distance: 40.4
click at [126, 120] on tr "1 Khác hop 0 kg 0 20.000" at bounding box center [236, 119] width 433 height 21
type input "GOI"
drag, startPoint x: 53, startPoint y: 118, endPoint x: 0, endPoint y: 124, distance: 52.8
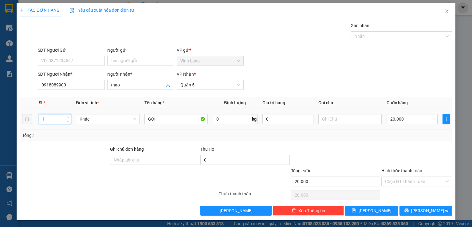
click at [0, 124] on div "TẠO ĐƠN HÀNG Yêu cầu xuất hóa đơn điện tử Transit Pickup Surcharge Ids Transit …" at bounding box center [236, 113] width 472 height 227
type input "2"
click at [392, 120] on input "20.000" at bounding box center [411, 119] width 51 height 10
type input "4"
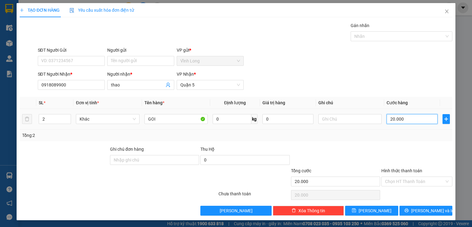
type input "4"
type input "40"
type input "40.000"
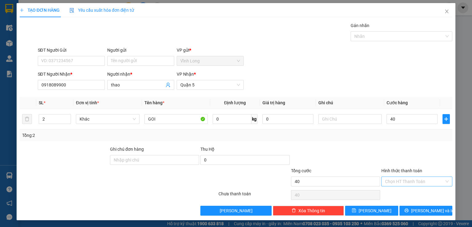
type input "40.000"
click at [410, 180] on input "Hình thức thanh toán" at bounding box center [414, 181] width 59 height 9
click at [406, 192] on div "Tại văn phòng" at bounding box center [412, 193] width 63 height 7
type input "0"
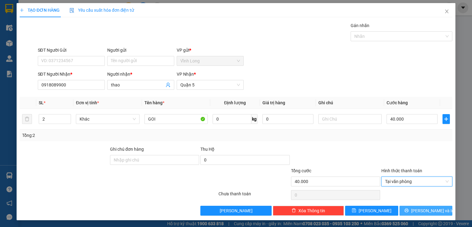
click at [409, 209] on icon "printer" at bounding box center [406, 210] width 4 height 4
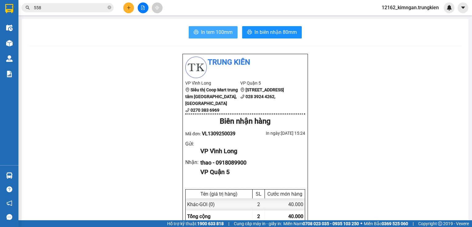
click at [206, 30] on span "In tem 100mm" at bounding box center [217, 32] width 32 height 8
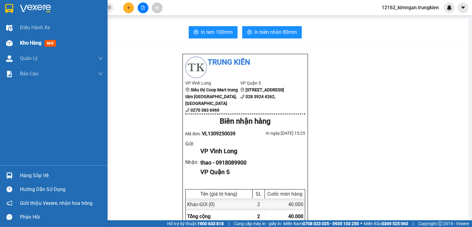
click at [33, 38] on div "Kho hàng mới" at bounding box center [61, 42] width 83 height 15
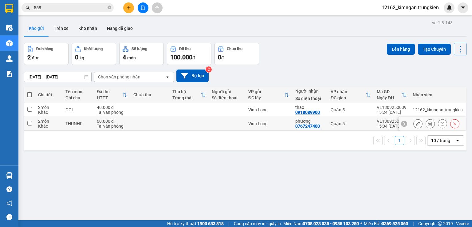
click at [339, 126] on div "Quận 5" at bounding box center [351, 123] width 40 height 5
checkbox input "true"
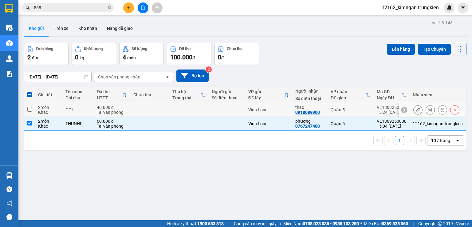
click at [346, 110] on div "Quận 5" at bounding box center [351, 109] width 40 height 5
checkbox input "true"
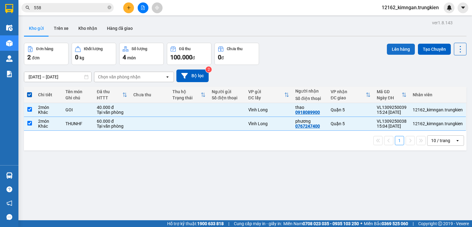
click at [387, 48] on button "Lên hàng" at bounding box center [401, 49] width 28 height 11
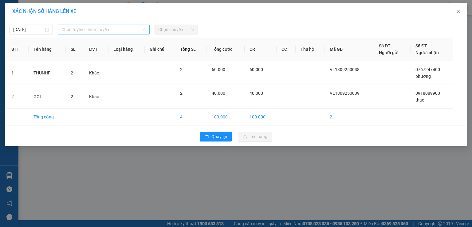
click at [100, 29] on span "Chọn tuyến - nhóm tuyến" at bounding box center [103, 29] width 84 height 9
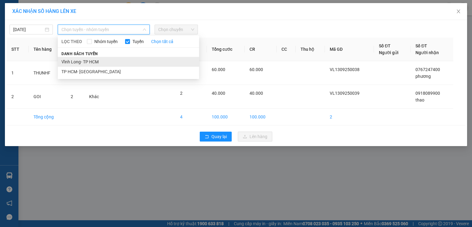
click at [97, 63] on li "Vĩnh Long- TP HCM" at bounding box center [128, 62] width 141 height 10
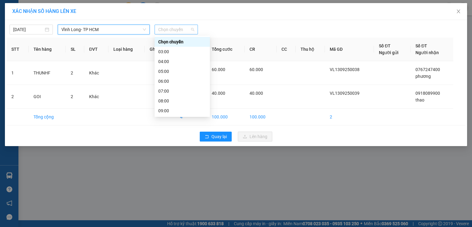
click at [172, 29] on span "Chọn chuyến" at bounding box center [176, 29] width 36 height 9
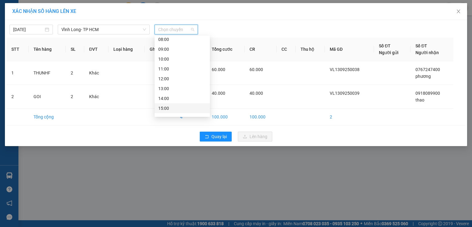
scroll to position [79, 0]
click at [166, 101] on div "16:00" at bounding box center [182, 100] width 48 height 7
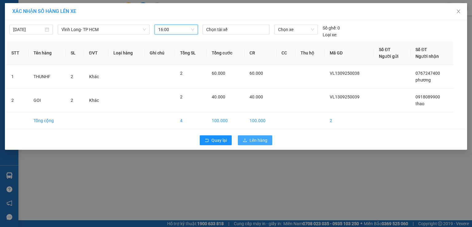
click at [258, 135] on button "Lên hàng" at bounding box center [255, 140] width 34 height 10
